Goal: Task Accomplishment & Management: Manage account settings

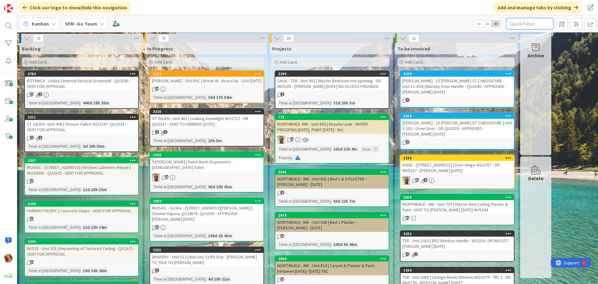
click at [531, 21] on input "text" at bounding box center [529, 23] width 47 height 11
type input "102"
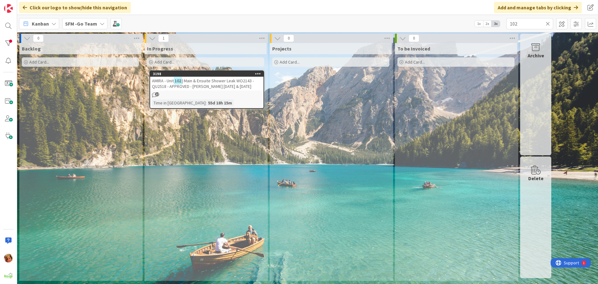
click at [547, 22] on icon at bounding box center [547, 24] width 4 height 6
click at [544, 22] on input "text" at bounding box center [529, 23] width 47 height 11
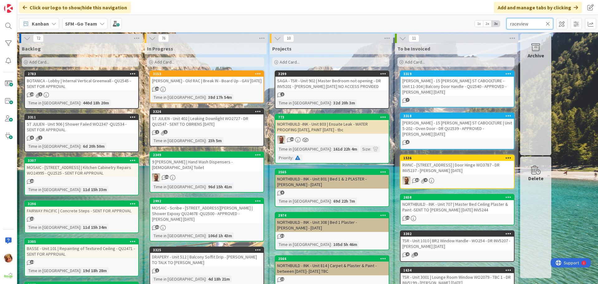
type input "raceview"
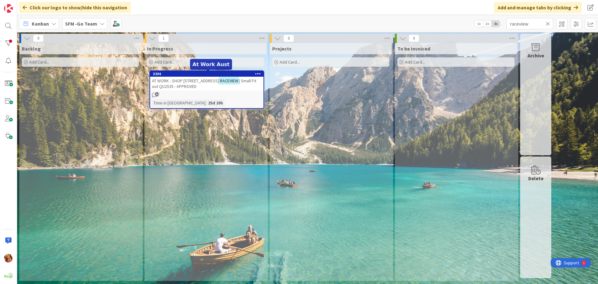
click at [202, 81] on span "AT WORK - SHOP [STREET_ADDRESS]" at bounding box center [185, 81] width 67 height 6
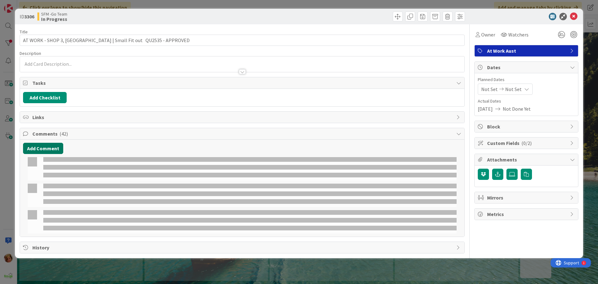
click at [38, 151] on button "Add Comment" at bounding box center [43, 148] width 40 height 11
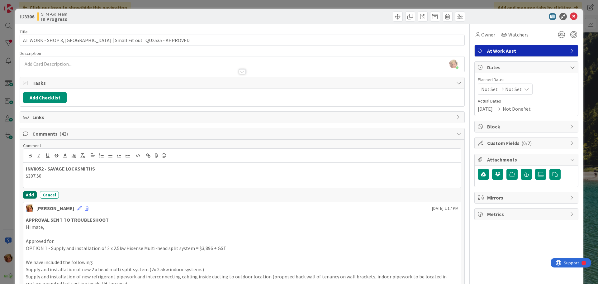
click at [30, 191] on button "Add" at bounding box center [30, 194] width 14 height 7
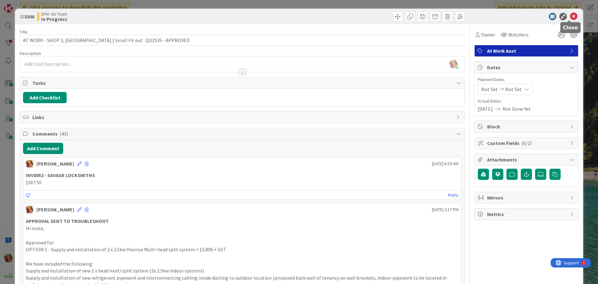
click at [570, 17] on icon at bounding box center [573, 16] width 7 height 7
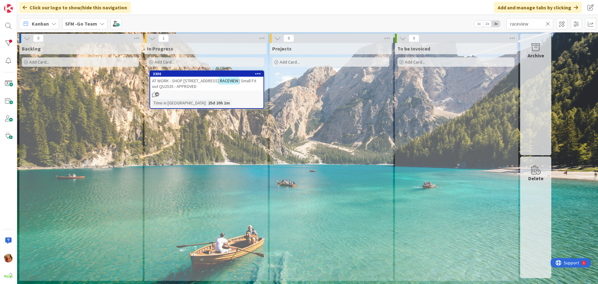
click at [547, 23] on icon at bounding box center [547, 24] width 4 height 6
click at [547, 23] on input "text" at bounding box center [529, 23] width 47 height 11
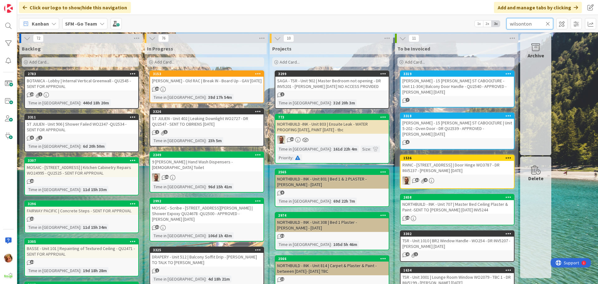
type input "wilsonton"
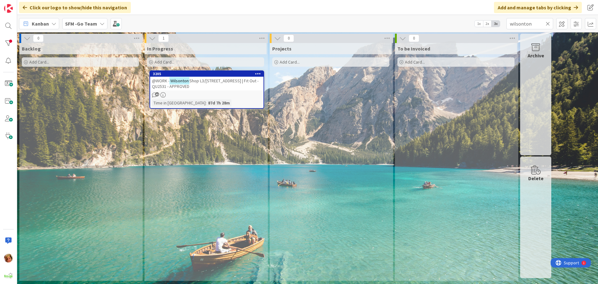
click at [197, 79] on span "Shop L3/[STREET_ADDRESS] | Fit Out - QU2531 - APPROVED" at bounding box center [205, 83] width 106 height 11
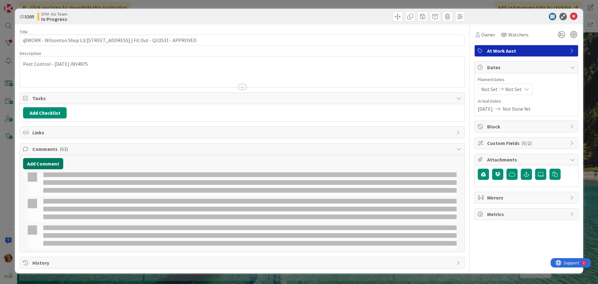
click at [34, 161] on button "Add Comment" at bounding box center [43, 163] width 40 height 11
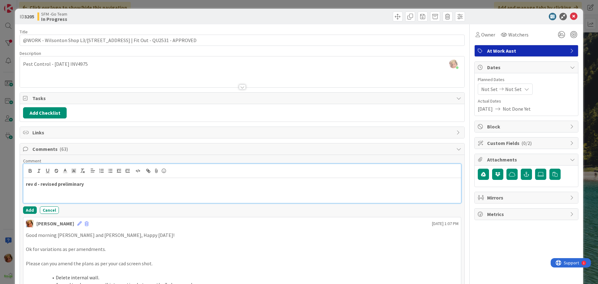
click at [144, 192] on p at bounding box center [242, 190] width 432 height 7
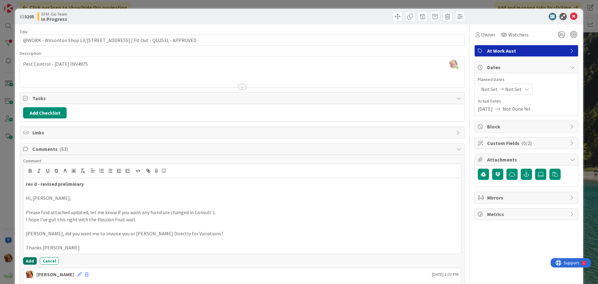
click at [32, 259] on button "Add" at bounding box center [30, 260] width 14 height 7
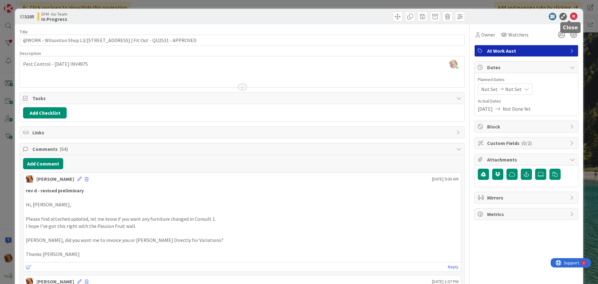
click at [570, 17] on icon at bounding box center [573, 16] width 7 height 7
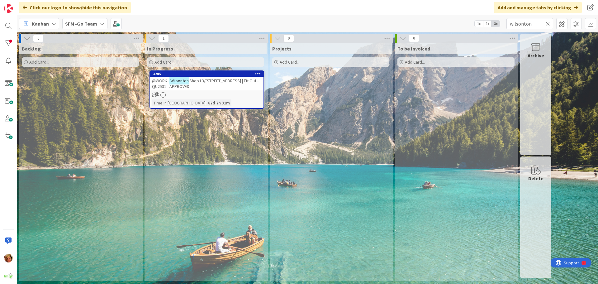
click at [546, 23] on icon at bounding box center [547, 24] width 4 height 6
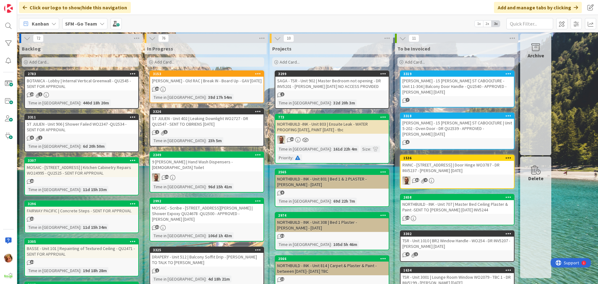
click at [183, 64] on div "Add Card..." at bounding box center [205, 61] width 117 height 9
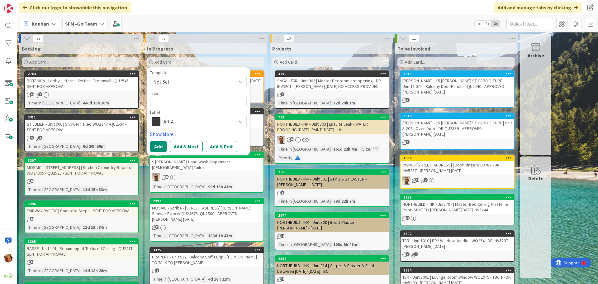
type textarea "x"
type textarea "S"
type textarea "x"
type textarea "SM"
type textarea "x"
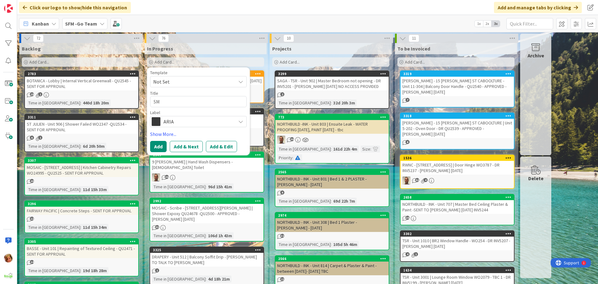
type textarea "SMA"
type textarea "x"
type textarea "SMAT"
type textarea "x"
type textarea "SMA"
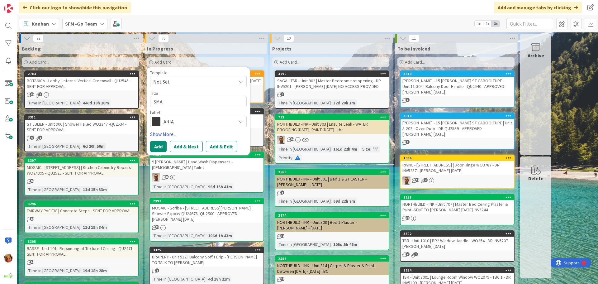
type textarea "x"
type textarea "SMAR"
type textarea "x"
type textarea "SMART"
type textarea "x"
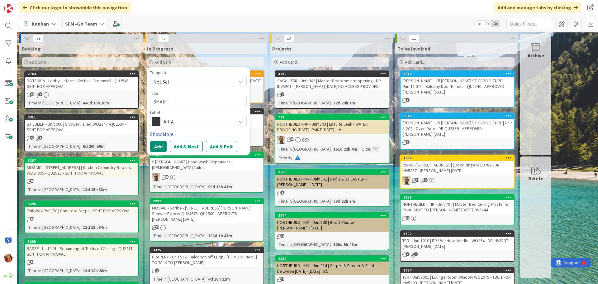
type textarea "SMARTE"
type textarea "x"
type textarea "SMARTER"
type textarea "x"
type textarea "SMARTER"
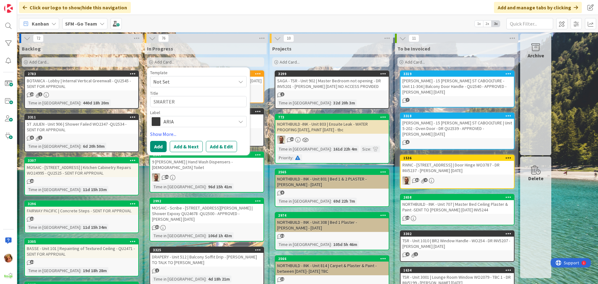
type textarea "x"
type textarea "SMARTER AI"
type textarea "x"
type textarea "SMARTER AIR"
type textarea "x"
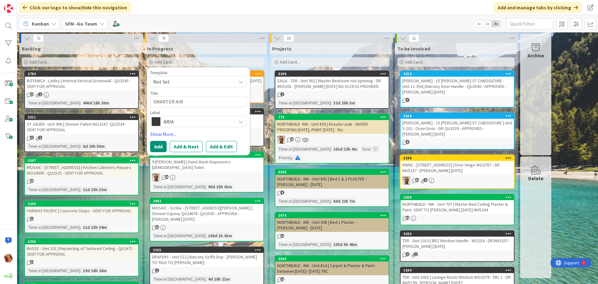
type textarea "SMARTER AIR"
type textarea "x"
type textarea "SMARTER AIR -"
type textarea "x"
type textarea "SMARTER AIR -"
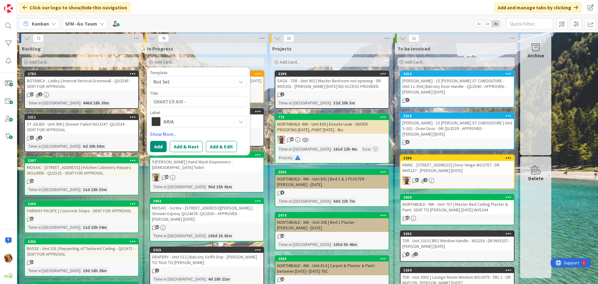
type textarea "x"
type textarea "SMARTER AIR - 6"
type textarea "x"
type textarea "SMARTER AIR - 6"
type textarea "x"
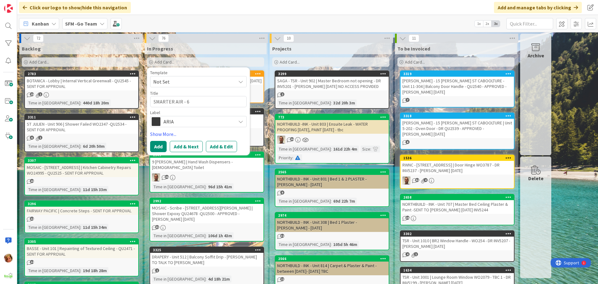
type textarea "SMARTER AIR - 6 D"
type textarea "x"
type textarea "SMARTER AIR - 6 Da"
type textarea "x"
type textarea "SMARTER AIR - 6 [PERSON_NAME]"
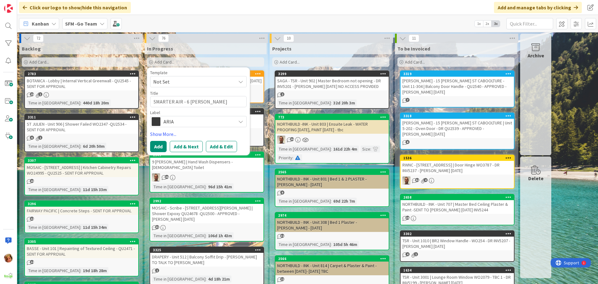
type textarea "x"
type textarea "SMARTER AIR - 6 Dani"
type textarea "x"
type textarea "SMARTER AIR - 6 Danie"
type textarea "x"
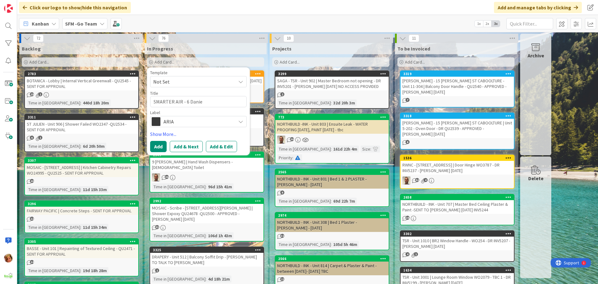
type textarea "SMARTER AIR - 6 [PERSON_NAME]"
type textarea "x"
type textarea "SMARTER AIR - 6 [PERSON_NAME]"
type textarea "x"
type textarea "SMARTER AIR - 6 Daniells"
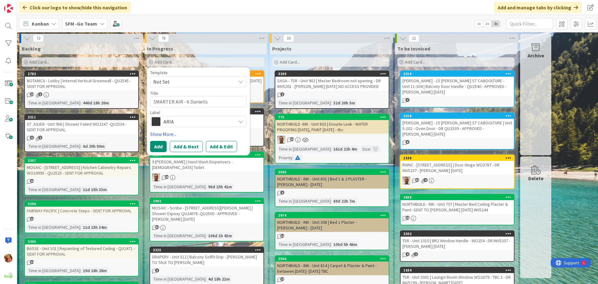
type textarea "x"
type textarea "SMARTER AIR - 6 Daniells C"
type textarea "x"
type textarea "SMARTER AIR - 6 [PERSON_NAME]"
type textarea "x"
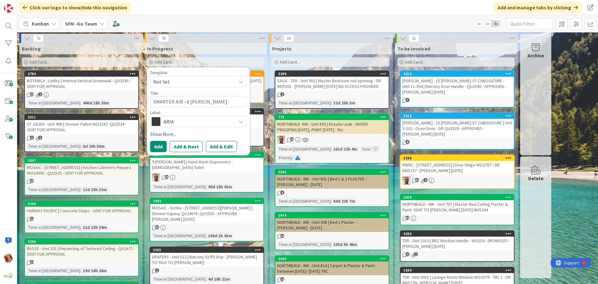
type textarea "SMARTER AIR - 6 Daniells Crt"
type textarea "x"
type textarea "SMARTER AIR - 6 Daniells Crt"
type textarea "x"
type textarea "SMARTER AIR - 6 Daniells Crt O"
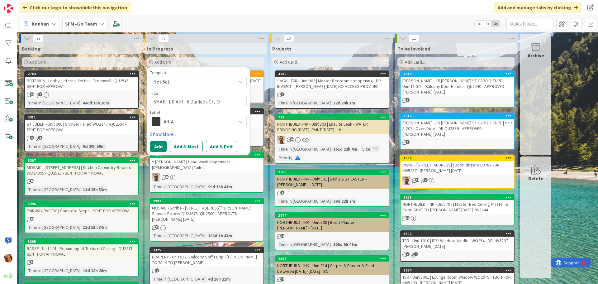
type textarea "x"
type textarea "SMARTER AIR - 6 Daniells Crt Or"
type textarea "x"
type textarea "SMARTER AIR - 6 Daniells Crt Orm"
type textarea "x"
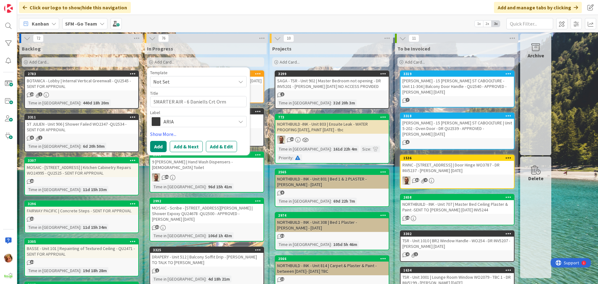
type textarea "SMARTER AIR - 6 Daniells Crt [PERSON_NAME]"
type textarea "x"
type textarea "SMARTER AIR - 6 Daniells Crt Ormea"
type textarea "x"
type textarea "SMARTER AIR - 6 Daniells Crt Ormeau"
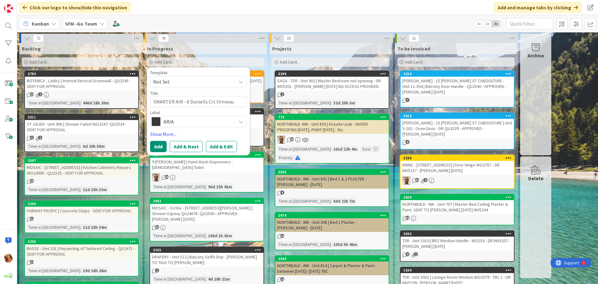
type textarea "x"
type textarea "SMARTER AIR - 6 Daniells Crt Ormeau"
type textarea "x"
type textarea "SMARTER AIR - 6 Daniells Crt Ormeau |"
type textarea "x"
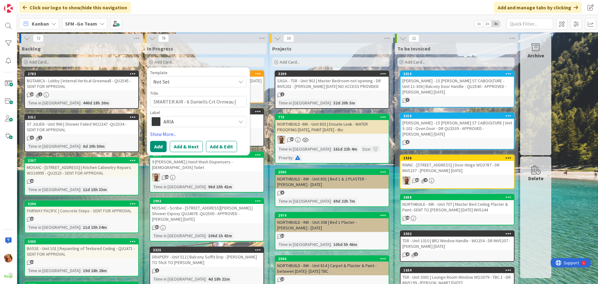
type textarea "SMARTER AIR - 6 Daniells Crt Ormeau |"
type textarea "x"
type textarea "SMARTER AIR - 6 Daniells Crt Ormeau | D"
type textarea "x"
type textarea "SMARTER AIR - 6 Daniells Crt Ormeau | Da"
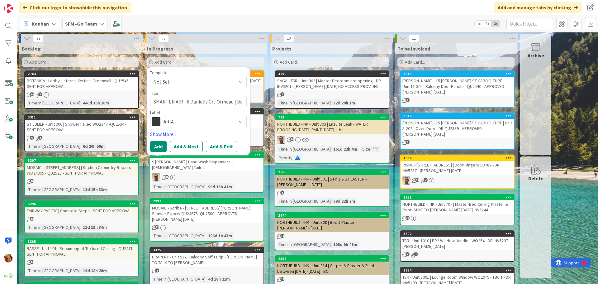
type textarea "x"
type textarea "SMARTER AIR - 6 Daniells Crt Ormeau | Dama"
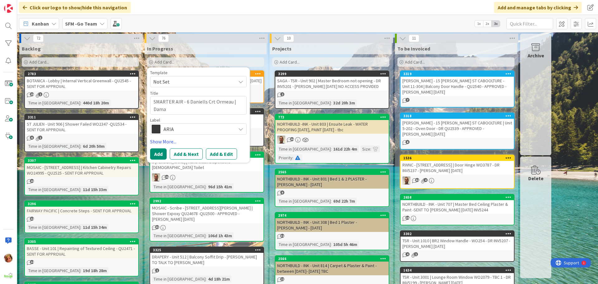
type textarea "x"
type textarea "SMARTER AIR - 6 Daniells Crt Ormeau | Damag"
type textarea "x"
type textarea "SMARTER AIR - 6 Daniells Crt Ormeau | Damage"
type textarea "x"
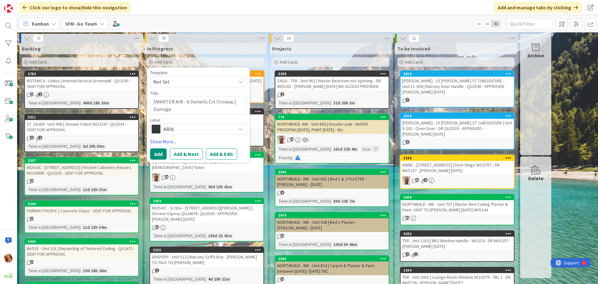
type textarea "SMARTER AIR - 6 Daniells Crt Ormeau | Damage t"
type textarea "x"
type textarea "SMARTER AIR - 6 Daniells Crt Ormeau | Damage to"
type textarea "x"
type textarea "SMARTER AIR - 6 Daniells Crt Ormeau | Damage to"
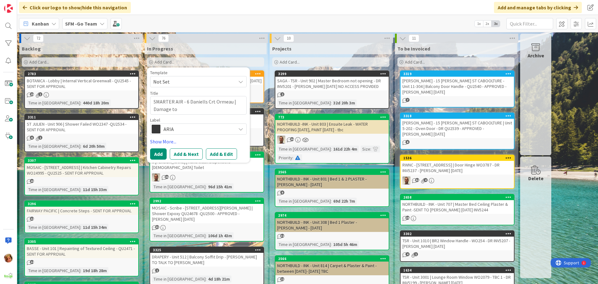
type textarea "x"
type textarea "SMARTER AIR - 6 Daniells Crt Ormeau | Damage to W"
type textarea "x"
type textarea "SMARTER AIR - 6 Daniells Crt Ormeau | Damage to Wa"
type textarea "x"
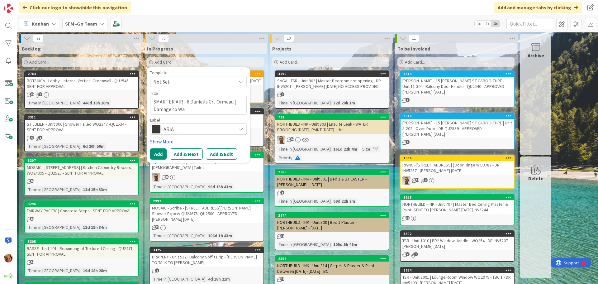
type textarea "SMARTER AIR - 6 Daniells Crt Ormeau | Damage to Wal"
type textarea "x"
type textarea "SMARTER AIR - 6 Daniells Crt Ormeau | Damage to Walk"
type textarea "x"
type textarea "SMARTER AIR - 6 Daniells Crt Ormeau | Damage to Walk"
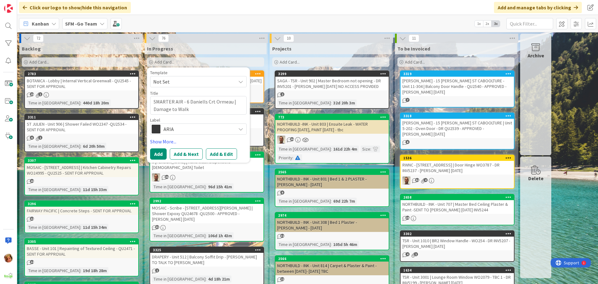
type textarea "x"
type textarea "SMARTER AIR - 6 Daniells Crt Ormeau | Damage to Walk I"
type textarea "x"
type textarea "SMARTER AIR - 6 Daniells Crt Ormeau | Damage to Walk In"
type textarea "x"
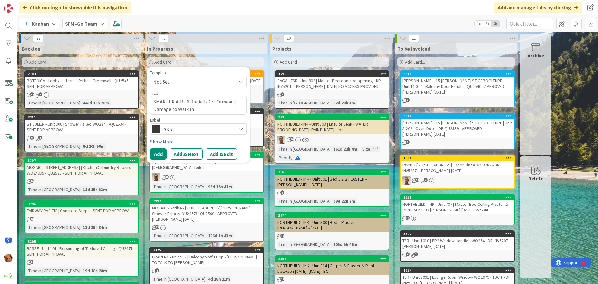
type textarea "SMARTER AIR - 6 Daniells Crt Ormeau | Damage to Walk In"
type textarea "x"
type textarea "SMARTER AIR - 6 Daniells Crt Ormeau | Damage to Walk In -"
type textarea "x"
type textarea "SMARTER AIR - 6 Daniells Crt Ormeau | Damage to Walk In -"
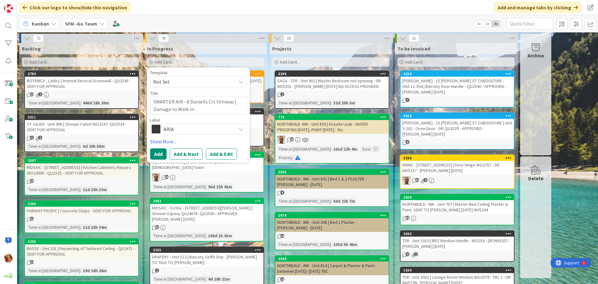
type textarea "x"
type textarea "SMARTER AIR - 6 Daniells Crt Ormeau | Damage to Walk In - P"
type textarea "x"
type textarea "SMARTER AIR - 6 Daniells Crt Ormeau | Damage to Walk In - PO"
type textarea "x"
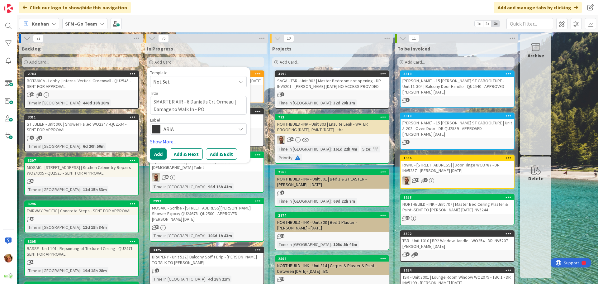
type textarea "SMARTER AIR - 6 Daniells Crt Ormeau | Damage to Walk In - PO9"
type textarea "x"
type textarea "SMARTER AIR - 6 Daniells Crt Ormeau | Damage to Walk In - PO98"
type textarea "x"
type textarea "SMARTER AIR - 6 Daniells Crt Ormeau | Damage to Walk In - PO985"
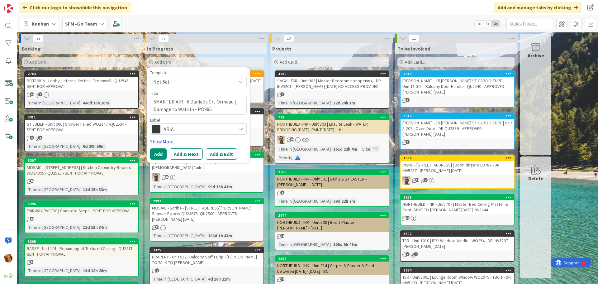
type textarea "x"
type textarea "SMARTER AIR - 6 Daniells Crt Ormeau | Damage to Walk In - PO9857"
click at [193, 129] on span "ARIA" at bounding box center [197, 128] width 69 height 9
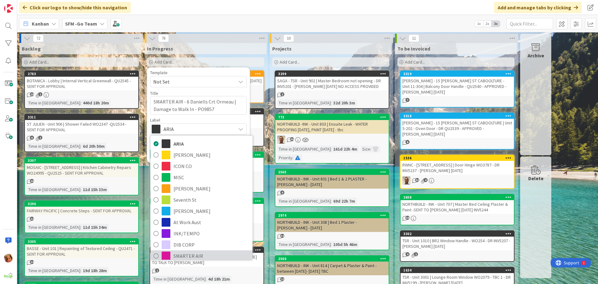
click at [198, 254] on span "SMARTER AIR" at bounding box center [211, 255] width 76 height 9
type textarea "x"
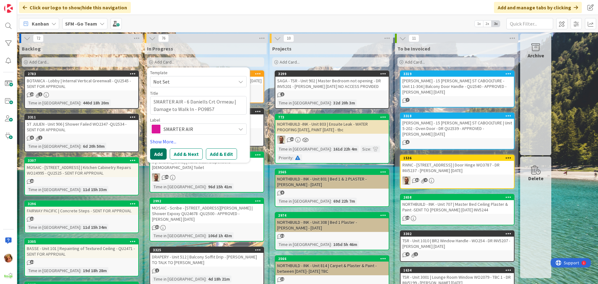
click at [160, 153] on button "Add" at bounding box center [158, 153] width 16 height 11
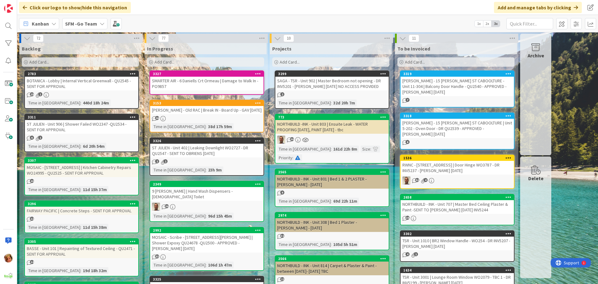
click at [228, 81] on div "SMARTER AIR - 6 Daniells Crt Ormeau | Damage to Walk In - PO9857" at bounding box center [206, 84] width 113 height 14
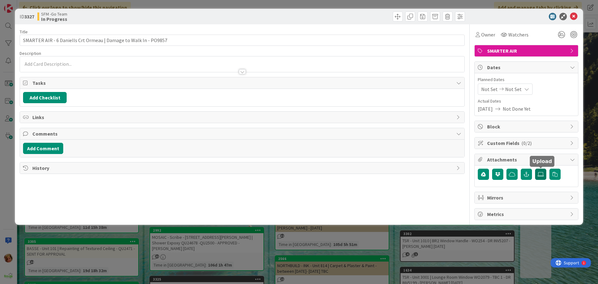
click at [539, 174] on icon at bounding box center [540, 173] width 6 height 5
click at [535, 168] on input "file" at bounding box center [535, 168] width 0 height 0
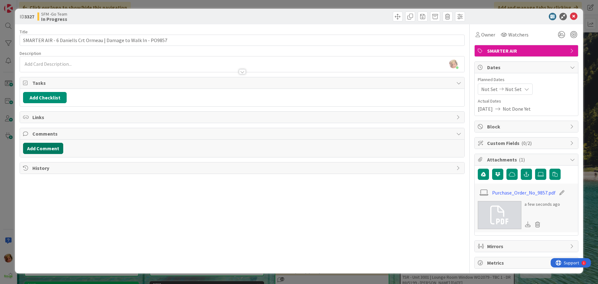
click at [52, 150] on button "Add Comment" at bounding box center [43, 148] width 40 height 11
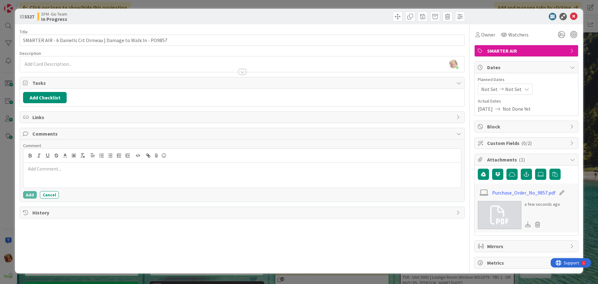
click at [53, 169] on p at bounding box center [242, 168] width 432 height 7
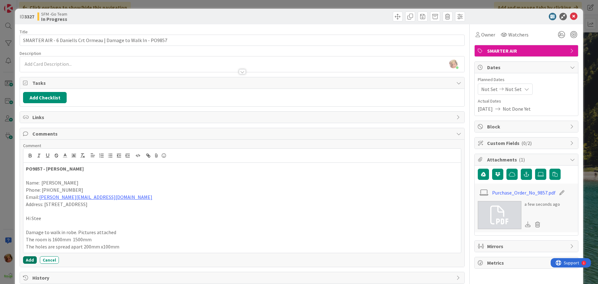
click at [30, 258] on button "Add" at bounding box center [30, 259] width 14 height 7
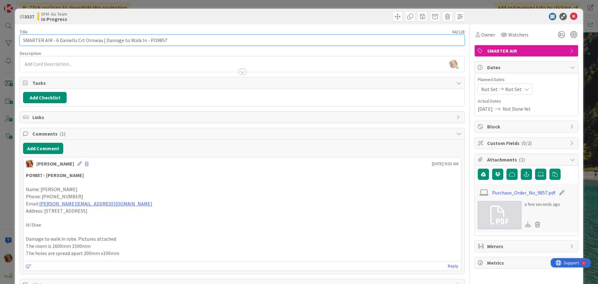
click at [173, 37] on input "SMARTER AIR - 6 Daniells Crt Ormeau | Damage to Walk In - PO9857" at bounding box center [242, 40] width 445 height 11
type input "SMARTER AIR - 6 Daniells Crt Ormeau | Damage to Walk In - PO9857 - DR INV5254"
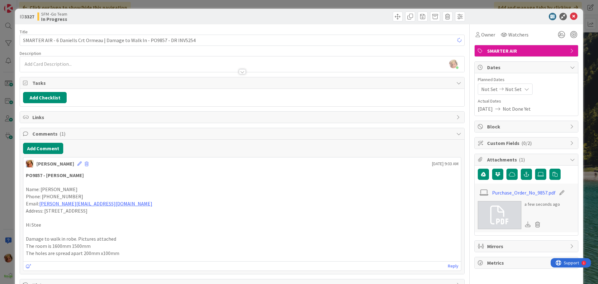
click at [306, 23] on div "ID 3327 SFM -Go Team In Progress" at bounding box center [299, 17] width 568 height 16
click at [570, 17] on icon at bounding box center [573, 16] width 7 height 7
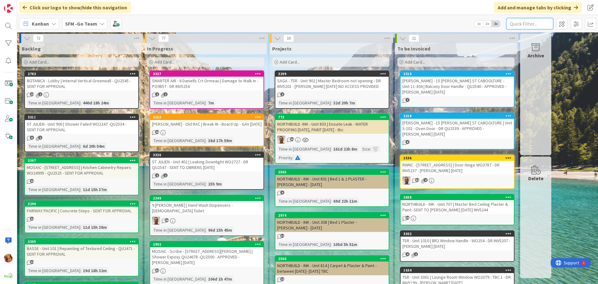
click at [530, 22] on input "text" at bounding box center [529, 23] width 47 height 11
type input "102"
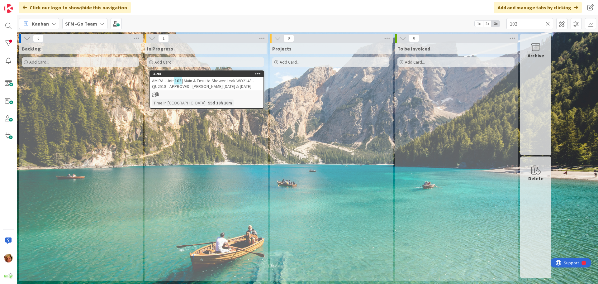
click at [195, 79] on span "| Main & Ensuite Shower Leak WO2143 - QU2518 - APPROVED - [PERSON_NAME] [DATE] …" at bounding box center [203, 83] width 102 height 11
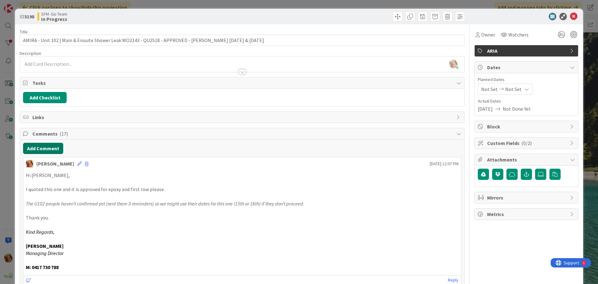
click at [51, 145] on button "Add Comment" at bounding box center [43, 148] width 40 height 11
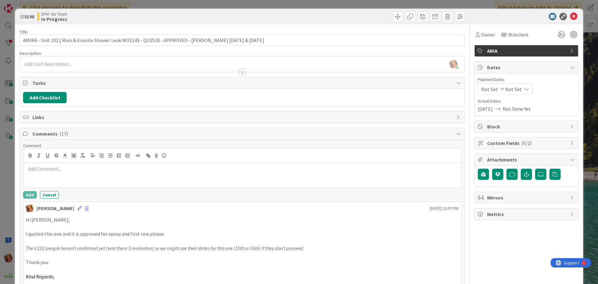
click at [57, 173] on div at bounding box center [241, 174] width 437 height 25
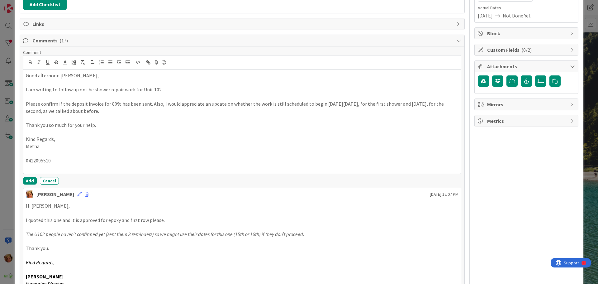
scroll to position [93, 0]
click at [29, 181] on button "Add" at bounding box center [30, 179] width 14 height 7
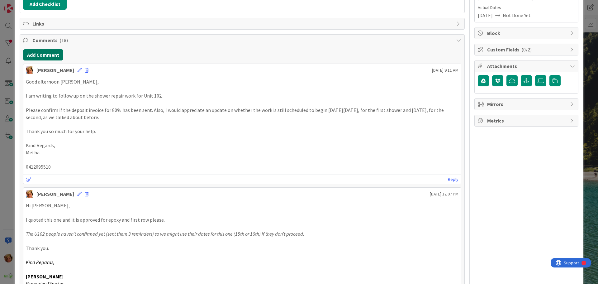
click at [36, 52] on button "Add Comment" at bounding box center [43, 54] width 40 height 11
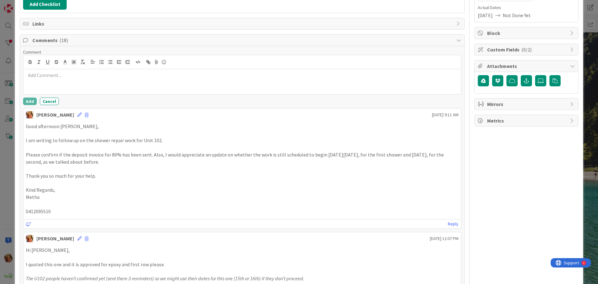
click at [54, 77] on p at bounding box center [242, 75] width 432 height 7
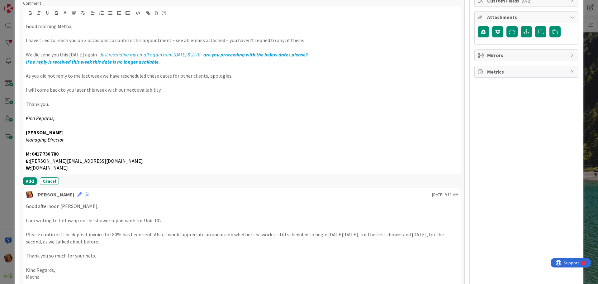
scroll to position [187, 0]
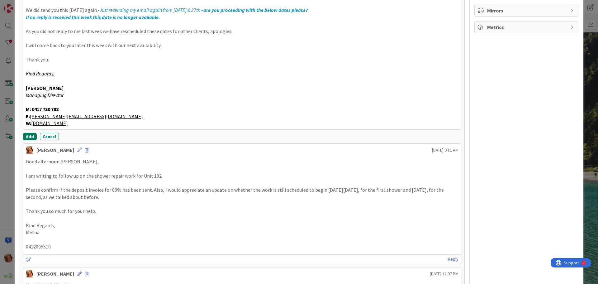
click at [29, 136] on button "Add" at bounding box center [30, 136] width 14 height 7
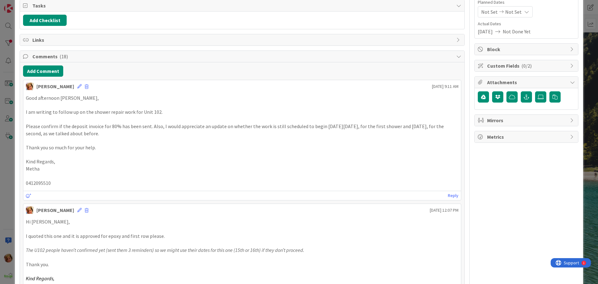
scroll to position [0, 0]
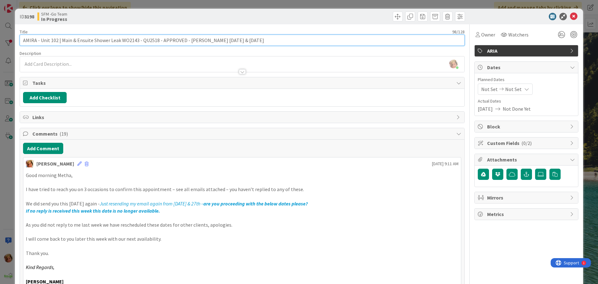
drag, startPoint x: 249, startPoint y: 40, endPoint x: 196, endPoint y: 42, distance: 53.0
click at [196, 42] on input "AMIRA - Unit 102 | Main & Ensuite Shower Leak WO2143 - QU2518 - APPROVED - [PER…" at bounding box center [242, 40] width 445 height 11
type input "AMIRA - Unit 102 | Main & Ensuite Shower Leak WO2143 - QU2518 - APPROVED - [PER…"
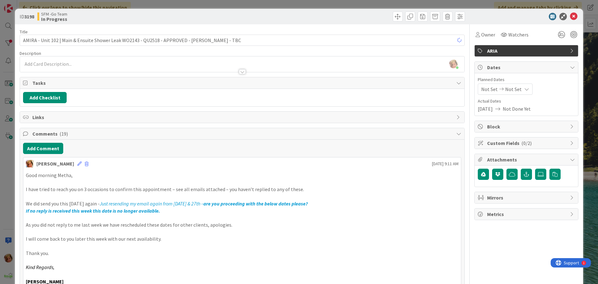
click at [284, 15] on div at bounding box center [354, 17] width 221 height 10
click at [570, 15] on icon at bounding box center [573, 16] width 7 height 7
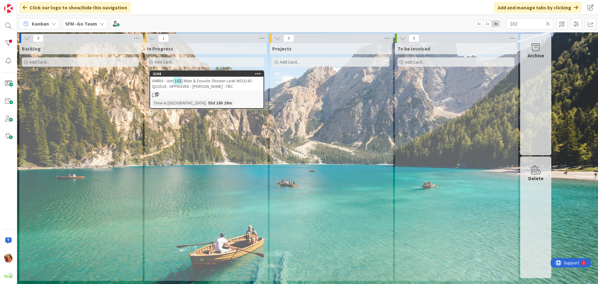
click at [546, 22] on icon at bounding box center [547, 24] width 4 height 6
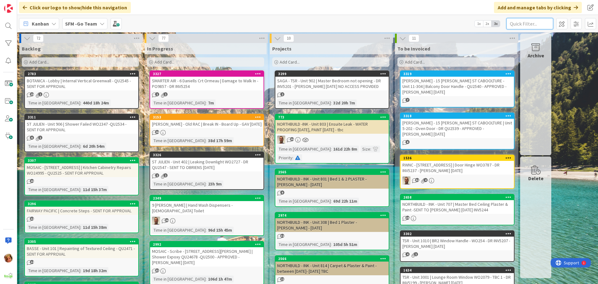
click at [530, 24] on input "text" at bounding box center [529, 23] width 47 height 11
type input "17C"
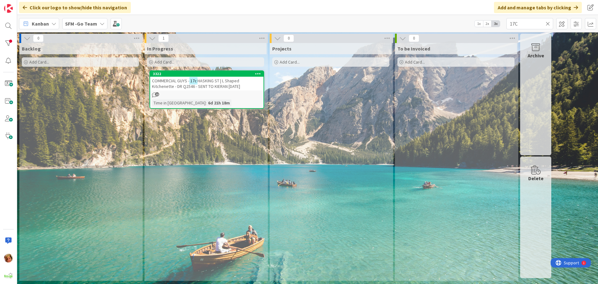
click at [177, 79] on span "COMMERCIAL GUYS -" at bounding box center [170, 81] width 37 height 6
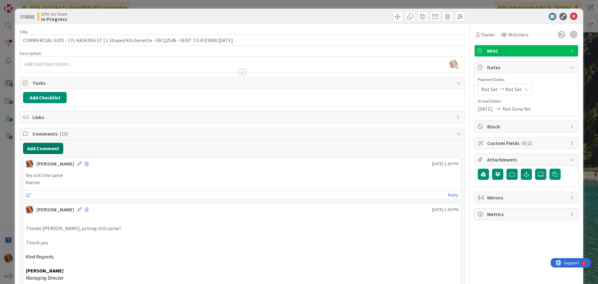
click at [43, 149] on button "Add Comment" at bounding box center [43, 148] width 40 height 11
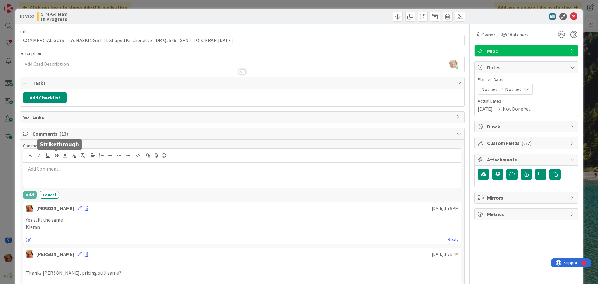
click at [58, 168] on p at bounding box center [242, 168] width 432 height 7
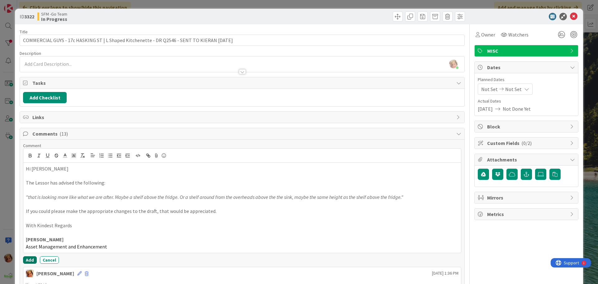
click at [28, 259] on button "Add" at bounding box center [30, 259] width 14 height 7
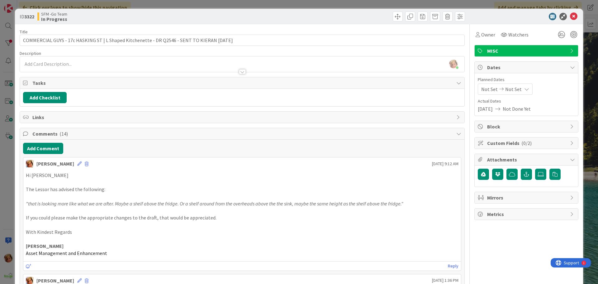
click at [294, 16] on div at bounding box center [354, 17] width 221 height 10
click at [570, 16] on icon at bounding box center [573, 16] width 7 height 7
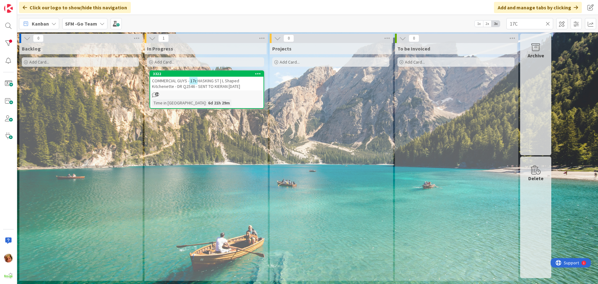
click at [548, 22] on icon at bounding box center [547, 24] width 4 height 6
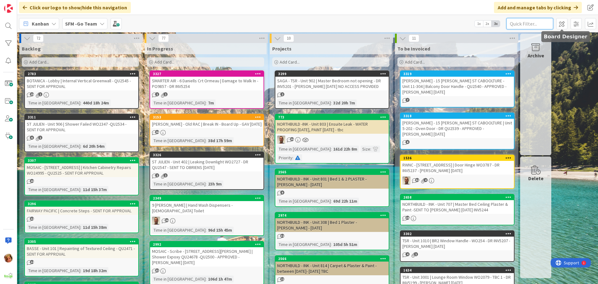
click at [528, 22] on input "text" at bounding box center [529, 23] width 47 height 11
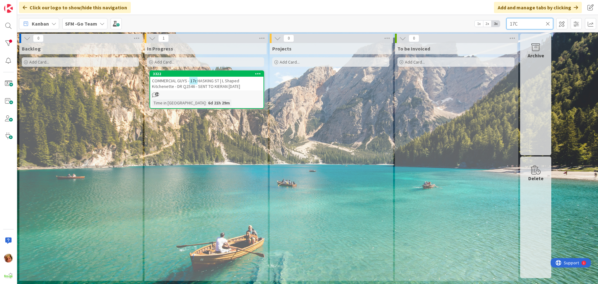
type input "17C"
click at [230, 84] on span "HASKING ST | L Shaped Kitchenette - DR Q2546 - SENT TO KIERAN [DATE]" at bounding box center [196, 83] width 88 height 11
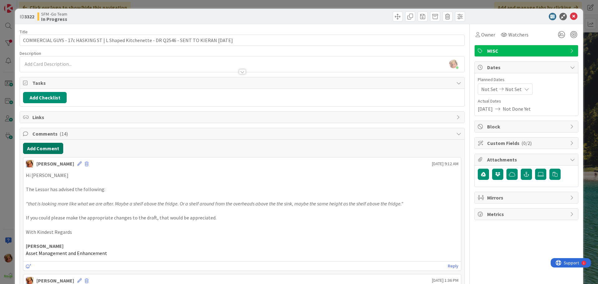
click at [48, 146] on button "Add Comment" at bounding box center [43, 148] width 40 height 11
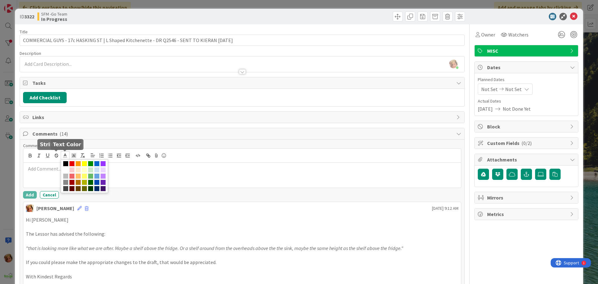
click at [64, 159] on span at bounding box center [65, 155] width 9 height 8
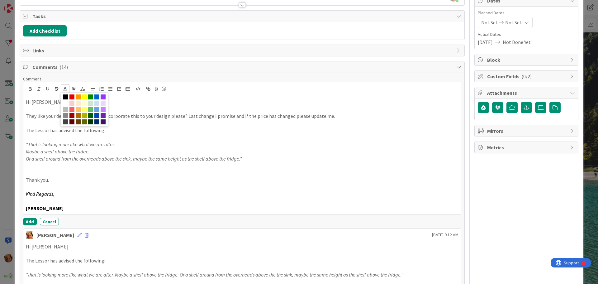
scroll to position [93, 0]
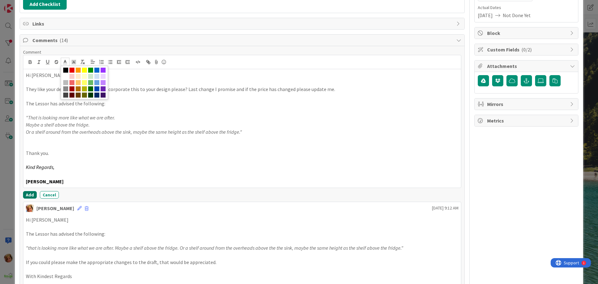
click at [28, 194] on button "Add" at bounding box center [30, 194] width 14 height 7
